Goal: Information Seeking & Learning: Learn about a topic

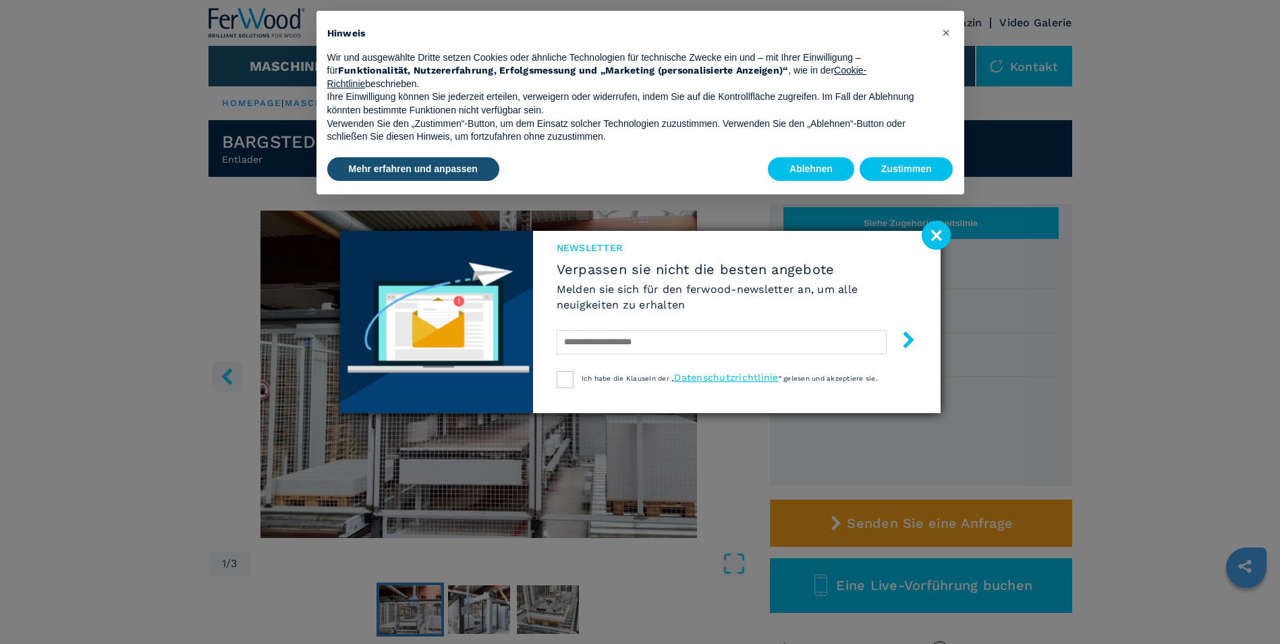
click at [936, 233] on image at bounding box center [936, 235] width 29 height 29
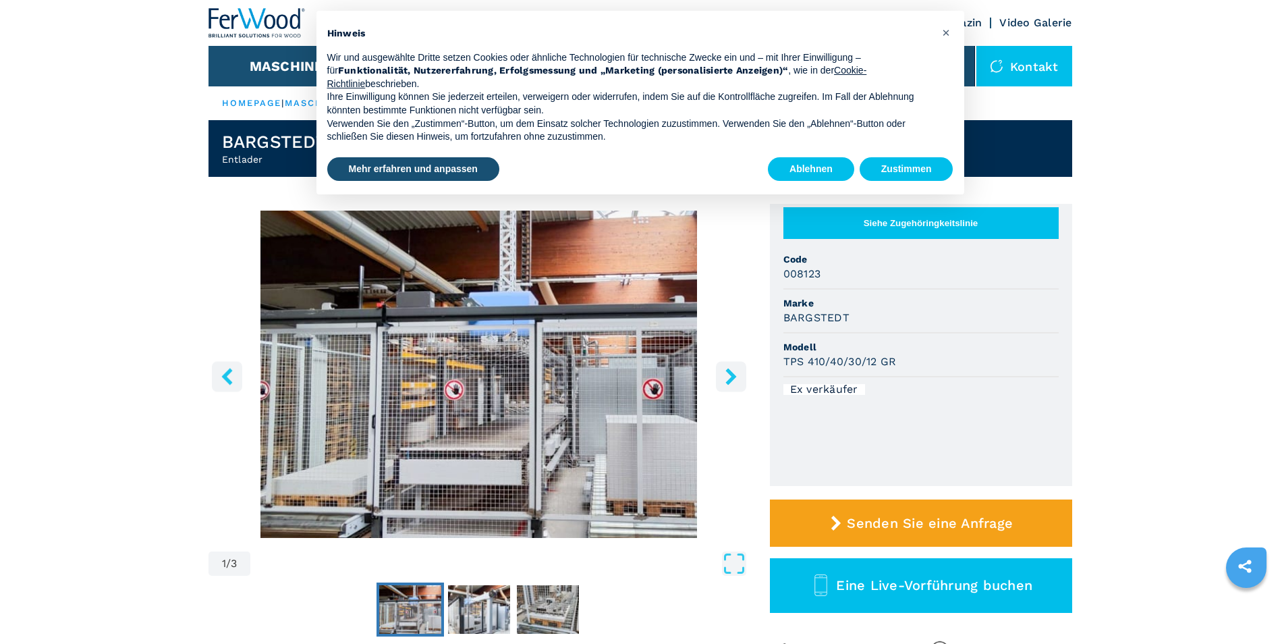
click at [740, 376] on button "right-button" at bounding box center [731, 376] width 30 height 30
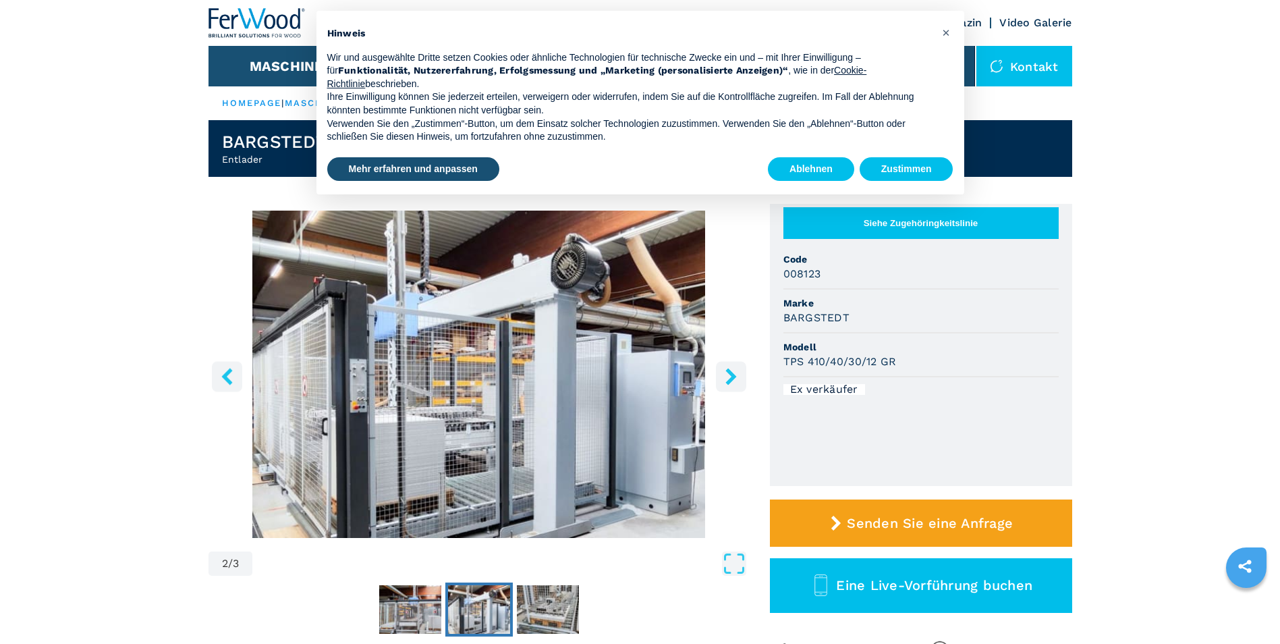
click at [726, 377] on icon "right-button" at bounding box center [731, 376] width 17 height 17
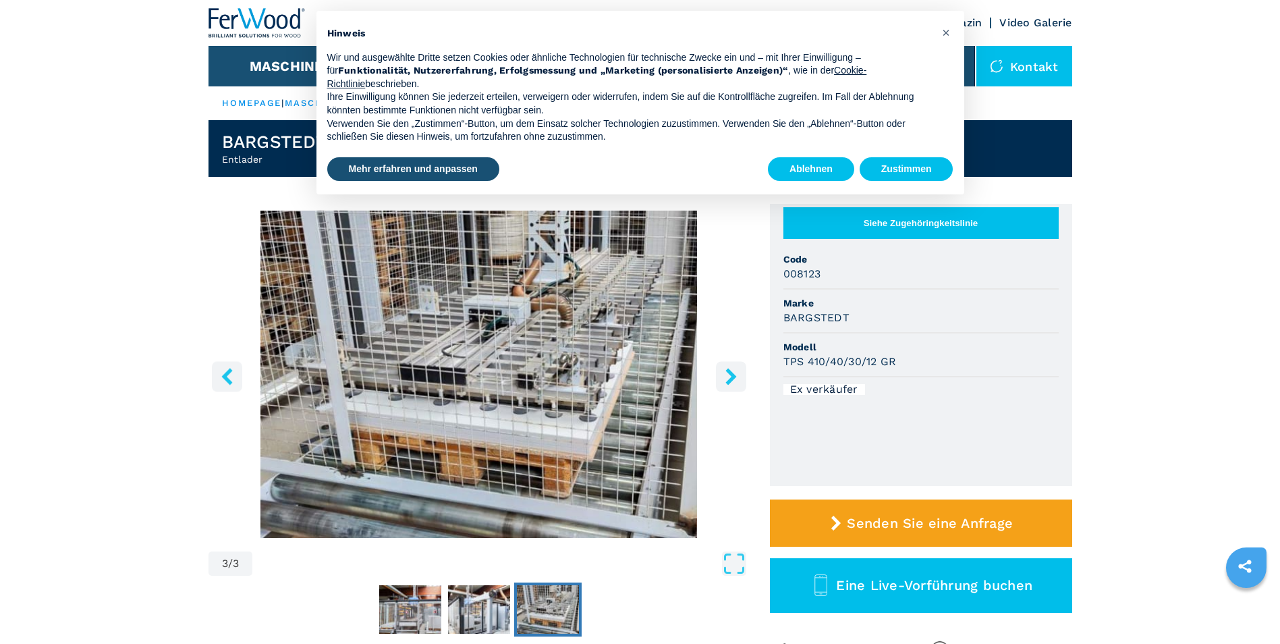
click at [726, 377] on icon "right-button" at bounding box center [731, 376] width 17 height 17
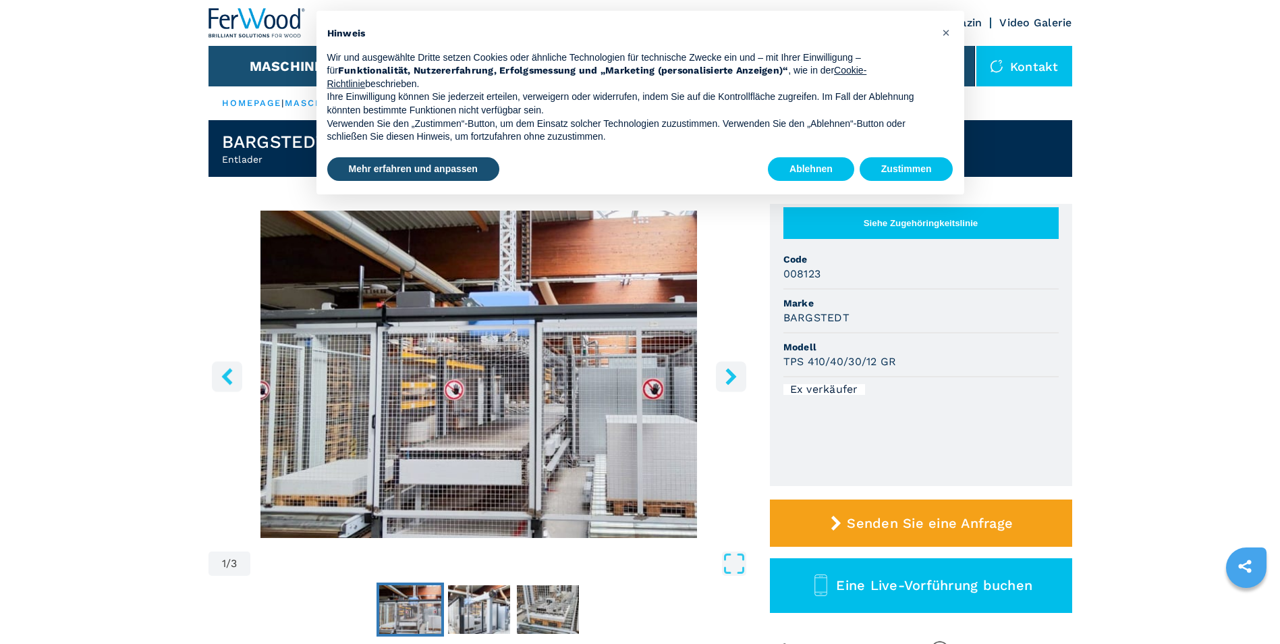
click at [726, 377] on icon "right-button" at bounding box center [731, 376] width 17 height 17
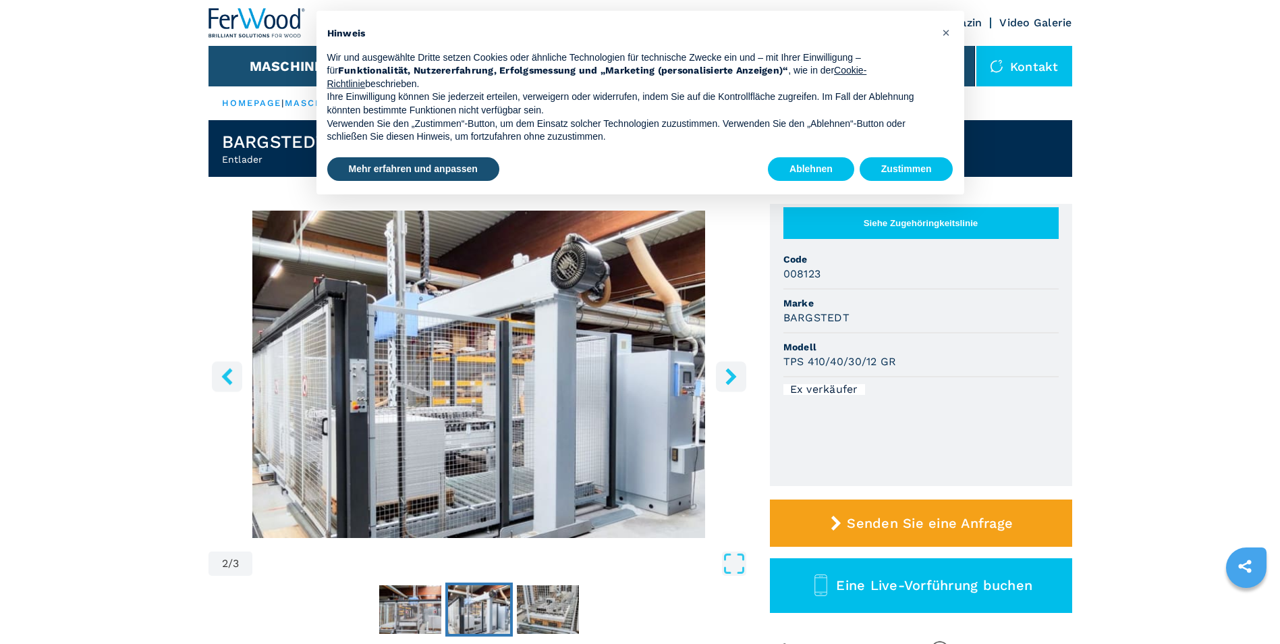
click at [726, 377] on icon "right-button" at bounding box center [731, 376] width 17 height 17
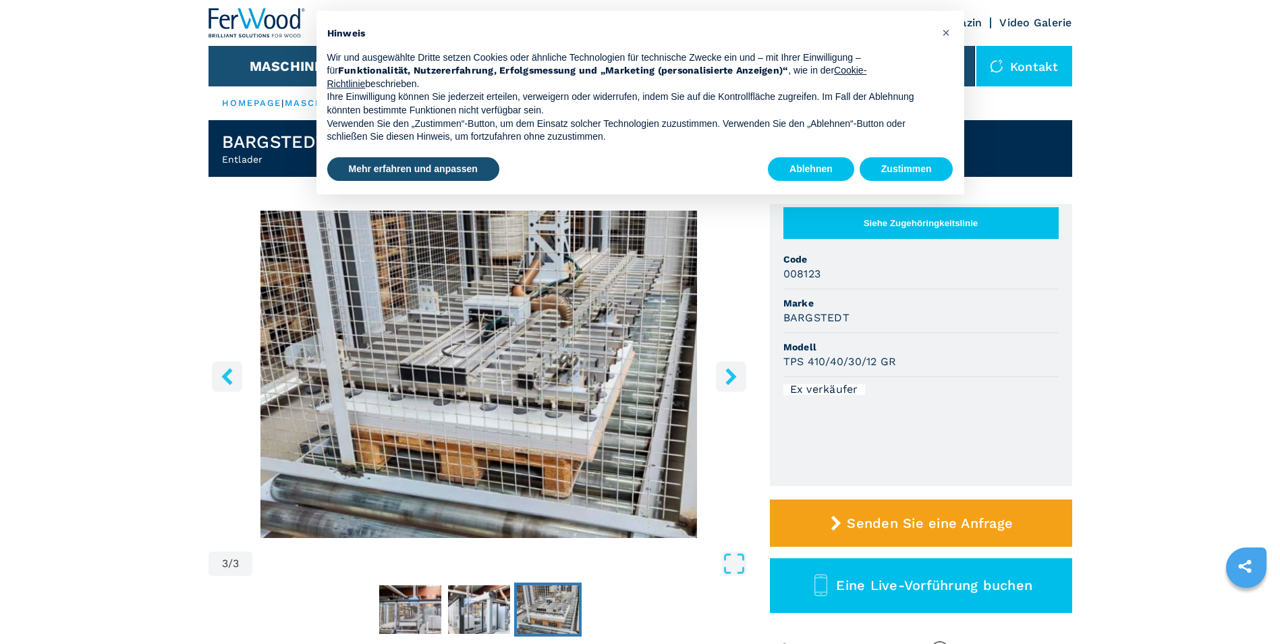
click at [726, 377] on icon "right-button" at bounding box center [731, 376] width 17 height 17
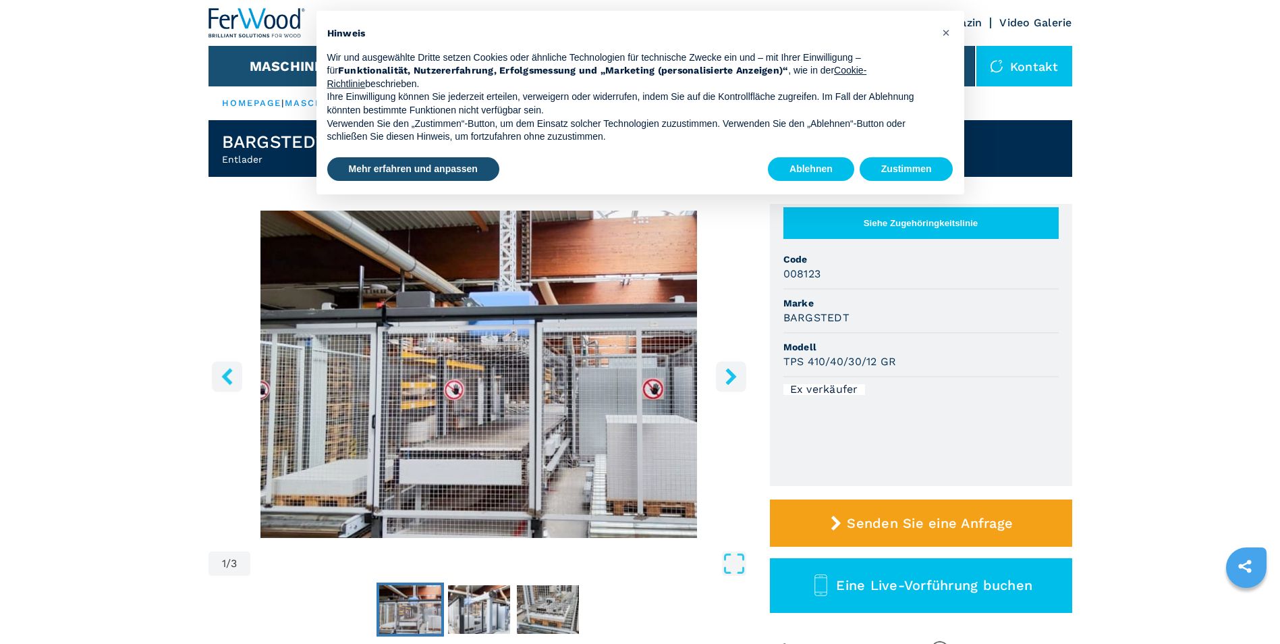
click at [726, 377] on icon "right-button" at bounding box center [731, 376] width 17 height 17
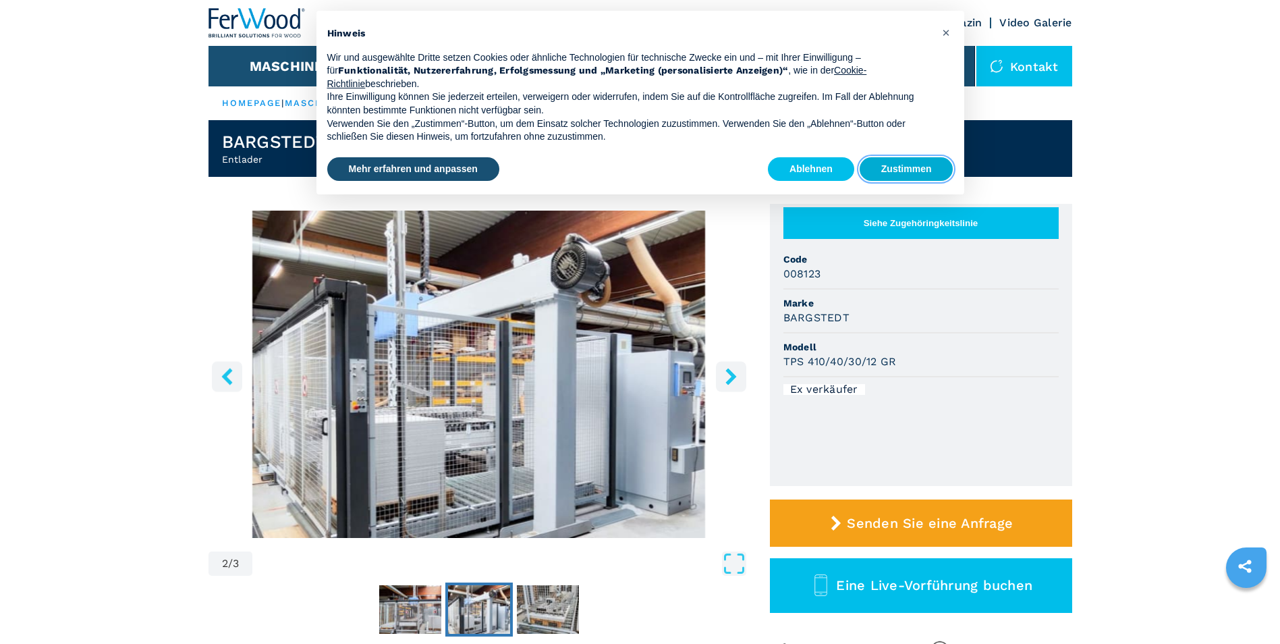
click at [887, 169] on button "Zustimmen" at bounding box center [907, 169] width 94 height 24
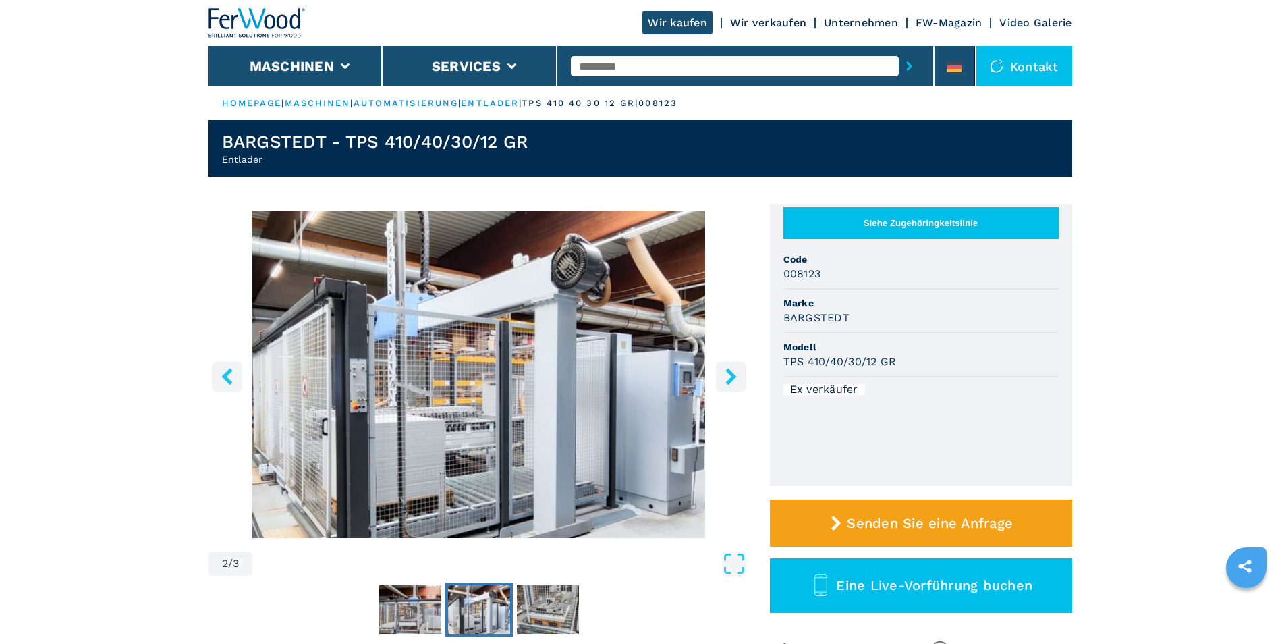
click at [723, 377] on icon "right-button" at bounding box center [731, 376] width 17 height 17
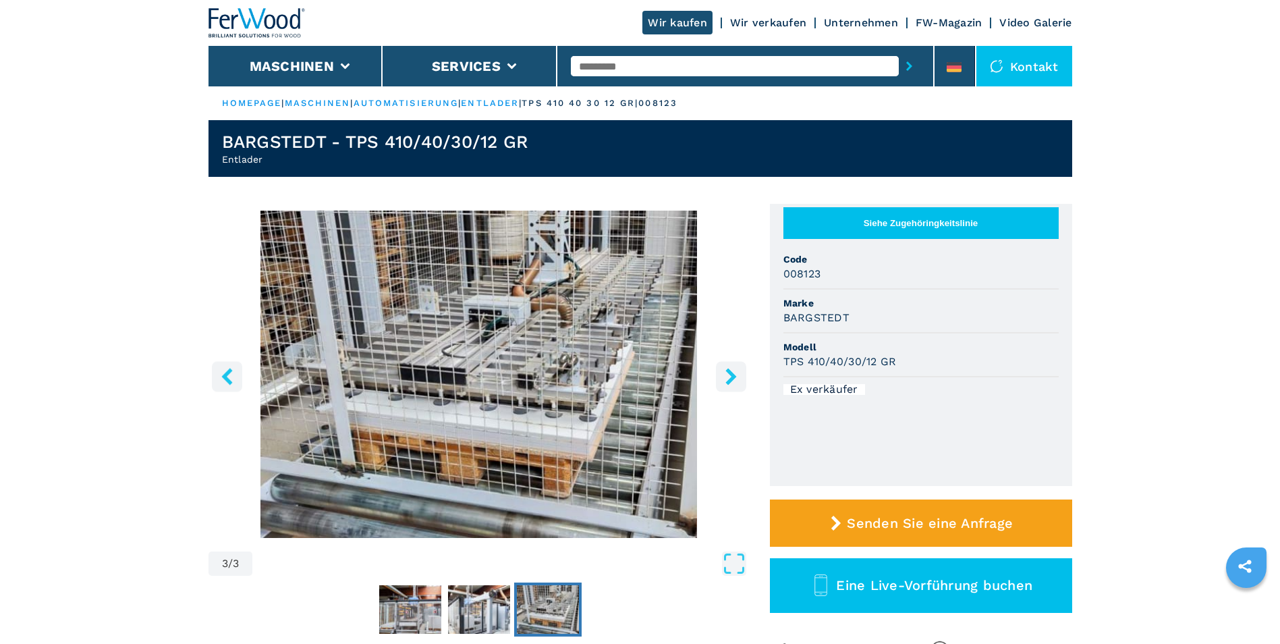
click at [723, 377] on icon "right-button" at bounding box center [731, 376] width 17 height 17
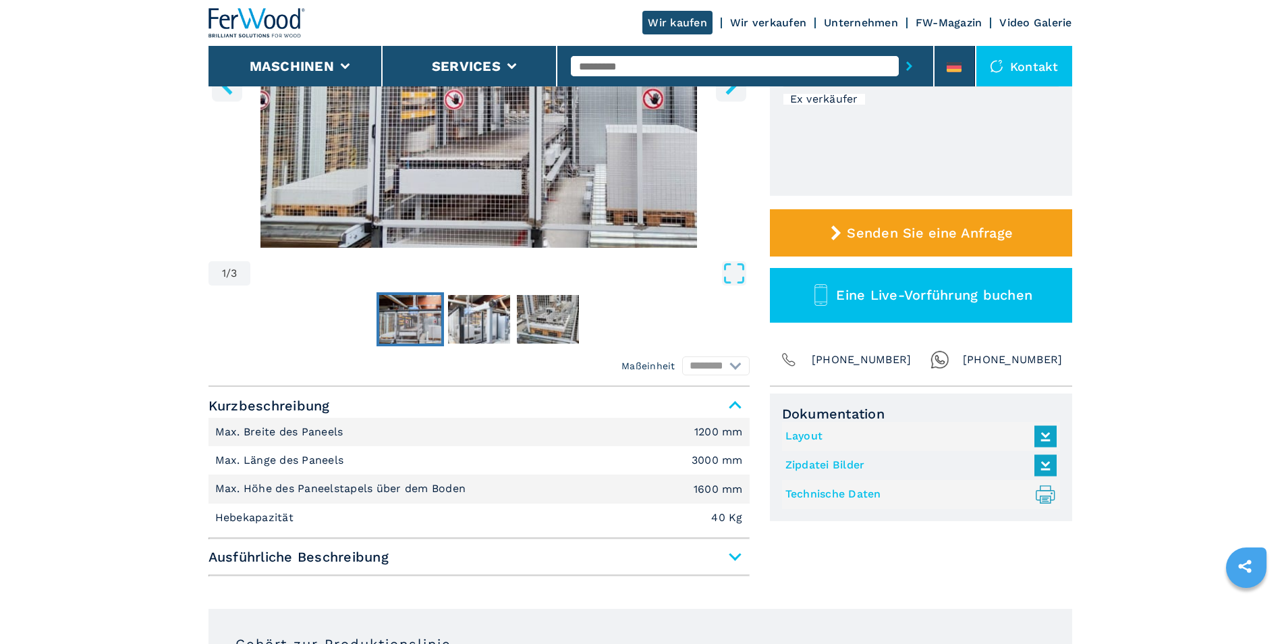
scroll to position [67, 0]
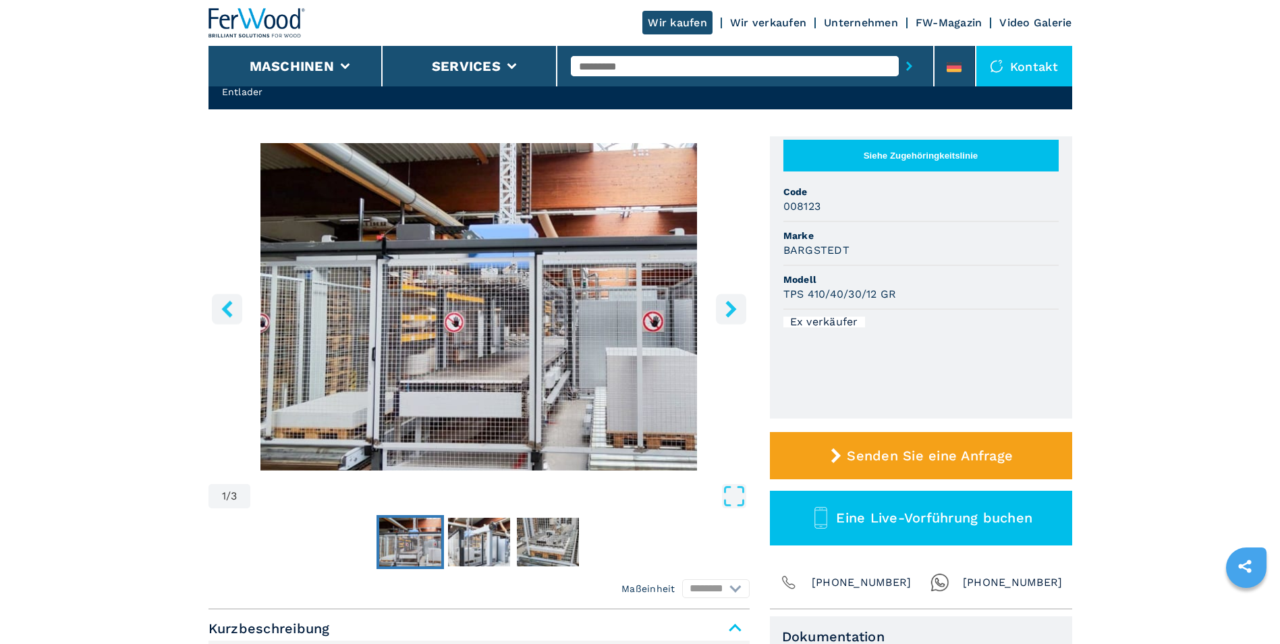
click at [911, 294] on div "TPS 410/40/30/12 GR" at bounding box center [921, 294] width 275 height 16
drag, startPoint x: 894, startPoint y: 292, endPoint x: 785, endPoint y: 293, distance: 109.4
click at [785, 293] on h3 "TPS 410/40/30/12 GR" at bounding box center [840, 294] width 113 height 16
drag, startPoint x: 785, startPoint y: 293, endPoint x: 836, endPoint y: 292, distance: 51.3
copy h3 "TPS 410/40/30/12 GR"
